Goal: Task Accomplishment & Management: Use online tool/utility

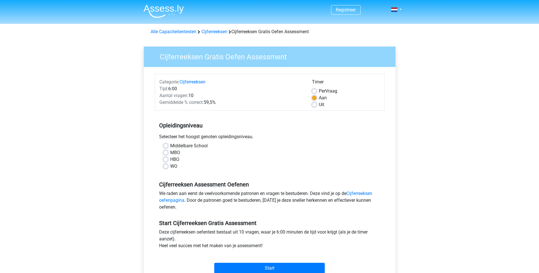
click at [168, 146] on div "Middelbare School" at bounding box center [269, 146] width 213 height 7
click at [170, 146] on label "Middelbare School" at bounding box center [189, 146] width 38 height 7
click at [167, 146] on input "Middelbare School" at bounding box center [165, 146] width 5 height 6
radio input "true"
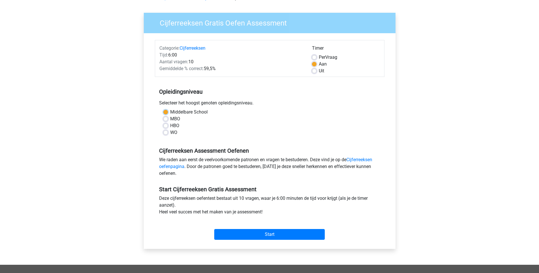
scroll to position [35, 0]
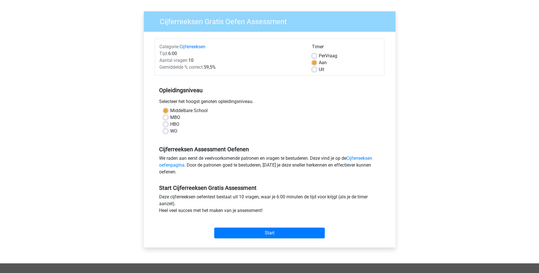
click at [170, 116] on label "MBO" at bounding box center [175, 117] width 10 height 7
click at [168, 116] on input "MBO" at bounding box center [165, 117] width 5 height 6
radio input "true"
click at [260, 231] on input "Start" at bounding box center [269, 233] width 111 height 11
click at [170, 110] on label "Middelbare School" at bounding box center [189, 110] width 38 height 7
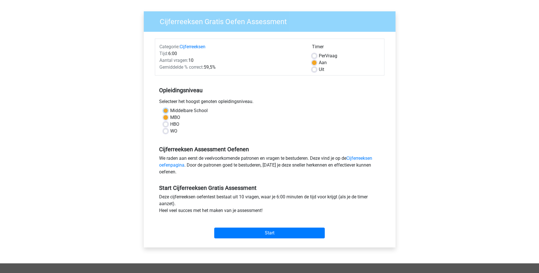
click at [167, 110] on input "Middelbare School" at bounding box center [165, 110] width 5 height 6
radio input "true"
click at [292, 231] on input "Start" at bounding box center [269, 233] width 111 height 11
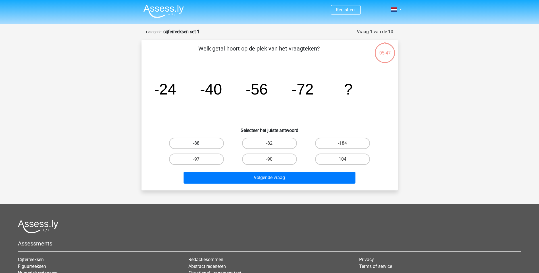
click at [196, 143] on label "-88" at bounding box center [196, 143] width 55 height 11
click at [196, 144] on input "-88" at bounding box center [198, 146] width 4 height 4
radio input "true"
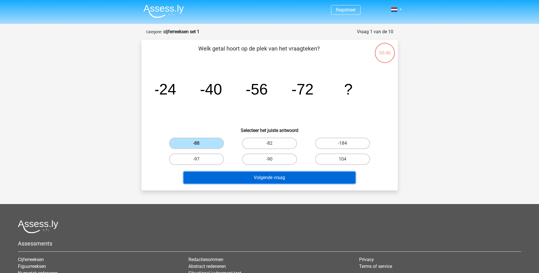
click at [263, 180] on button "Volgende vraag" at bounding box center [270, 178] width 172 height 12
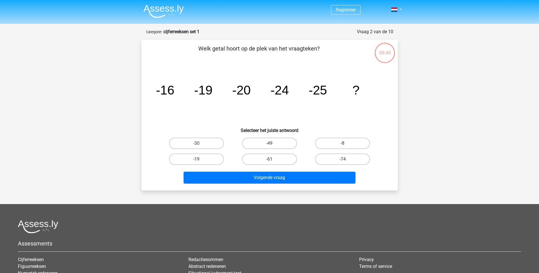
scroll to position [28, 0]
click at [473, 31] on div "Registreer Nederlands English" at bounding box center [269, 177] width 539 height 354
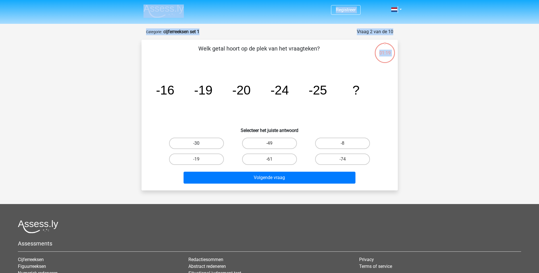
click at [213, 140] on label "-30" at bounding box center [196, 143] width 55 height 11
click at [200, 144] on input "-30" at bounding box center [198, 146] width 4 height 4
radio input "true"
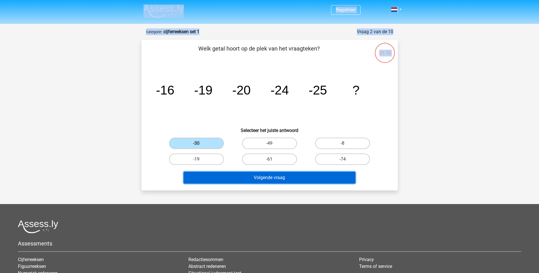
click at [266, 177] on button "Volgende vraag" at bounding box center [270, 178] width 172 height 12
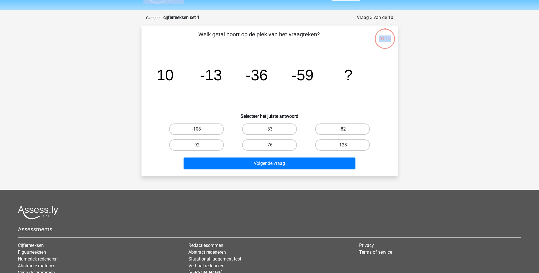
scroll to position [28, 0]
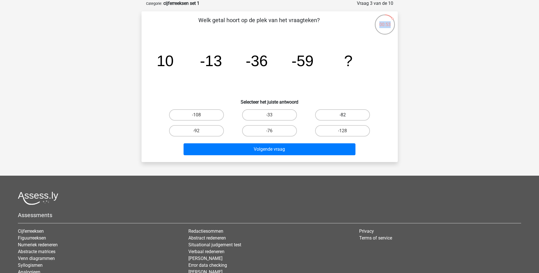
click at [356, 112] on label "-82" at bounding box center [342, 114] width 55 height 11
click at [346, 115] on input "-82" at bounding box center [345, 117] width 4 height 4
radio input "true"
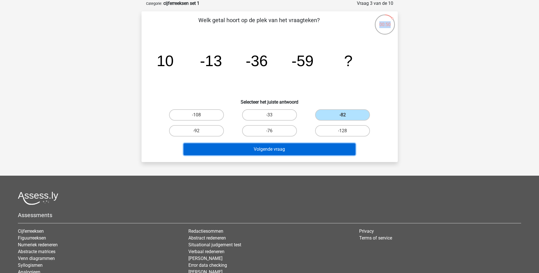
click at [327, 144] on button "Volgende vraag" at bounding box center [270, 150] width 172 height 12
